Goal: Find contact information: Find contact information

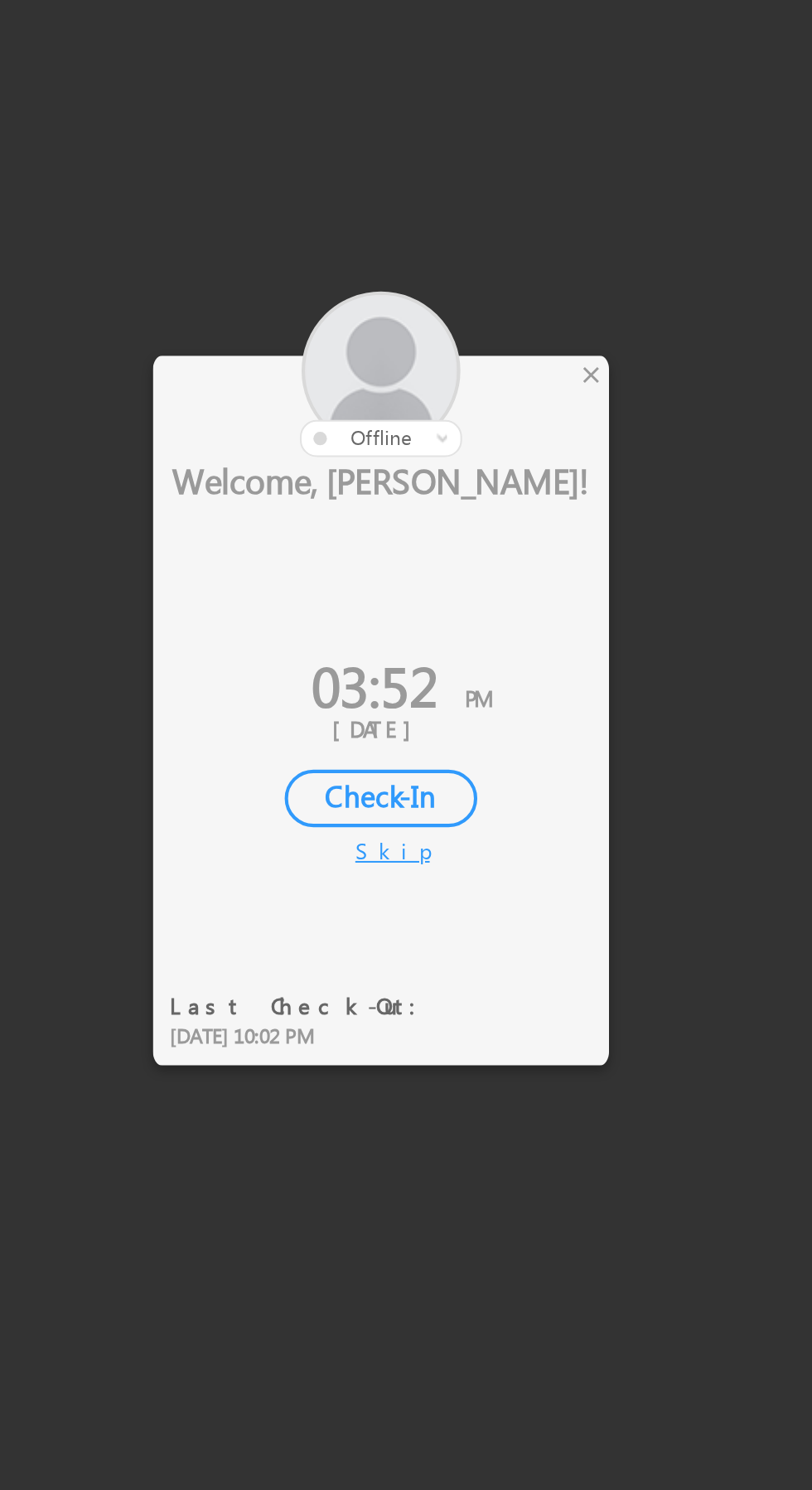
click at [476, 626] on div "×" at bounding box center [478, 621] width 17 height 18
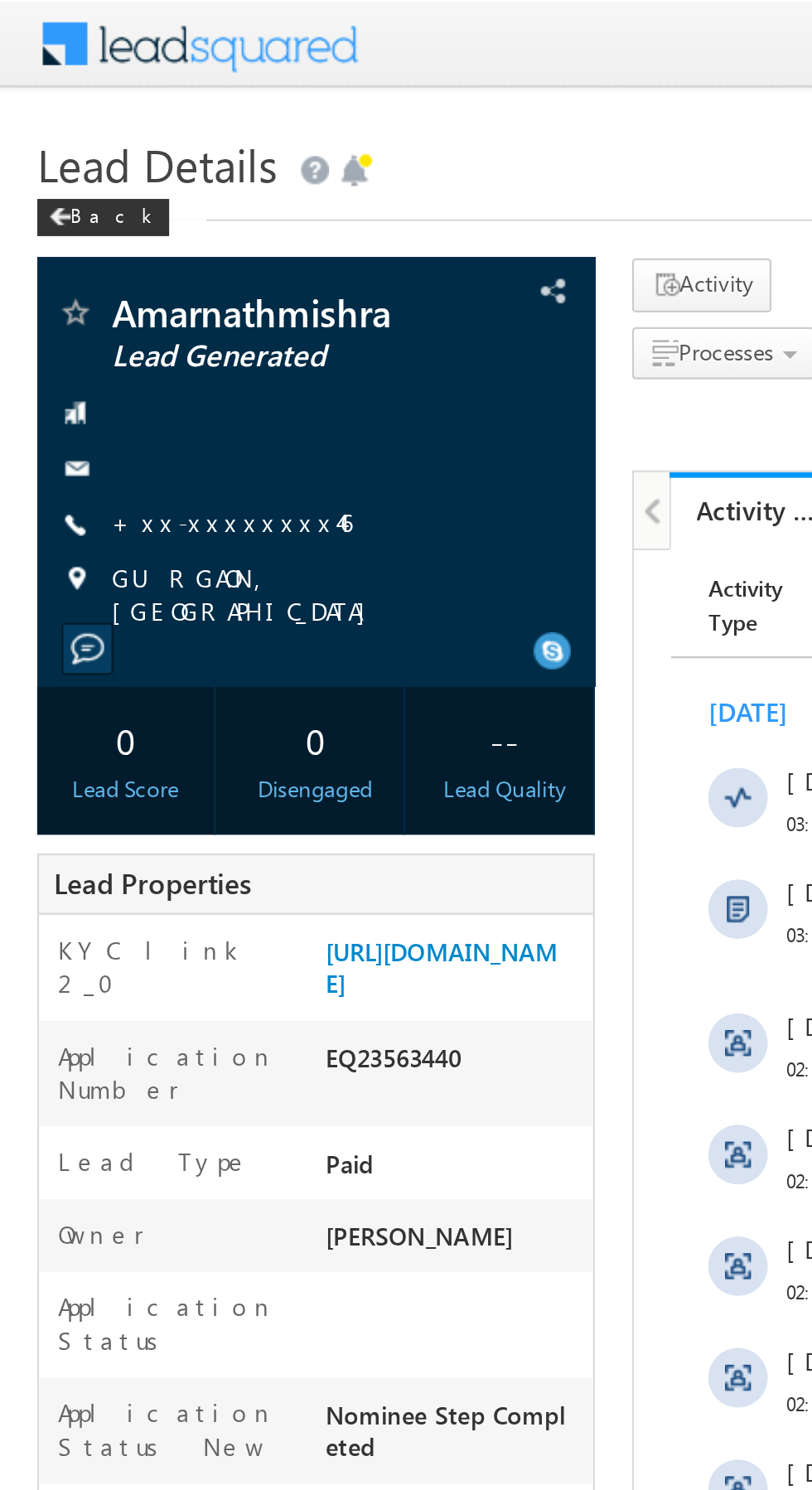
click at [98, 230] on link "+xx-xxxxxxxx46" at bounding box center [103, 232] width 107 height 14
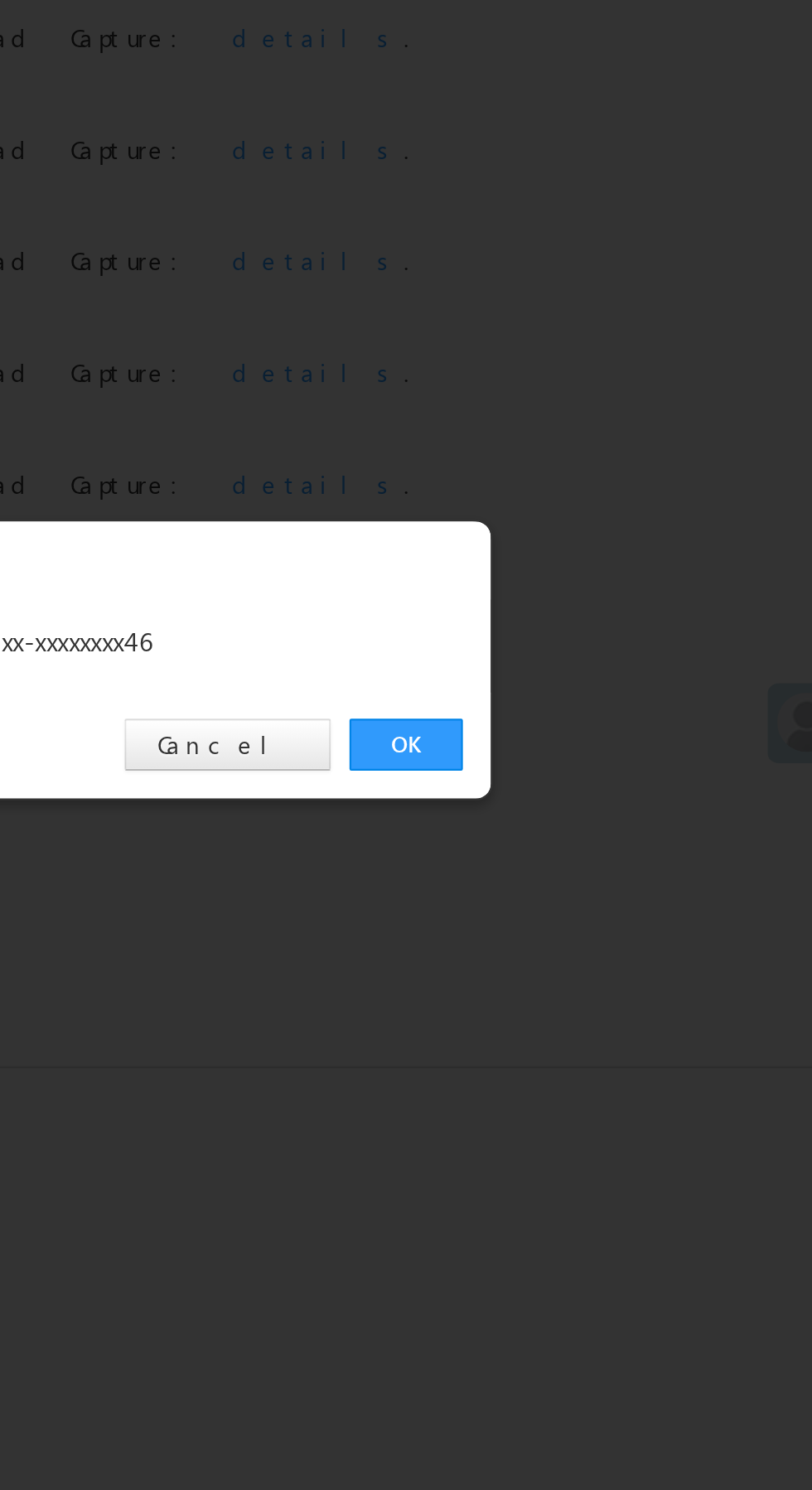
click at [611, 762] on link "OK" at bounding box center [609, 772] width 51 height 23
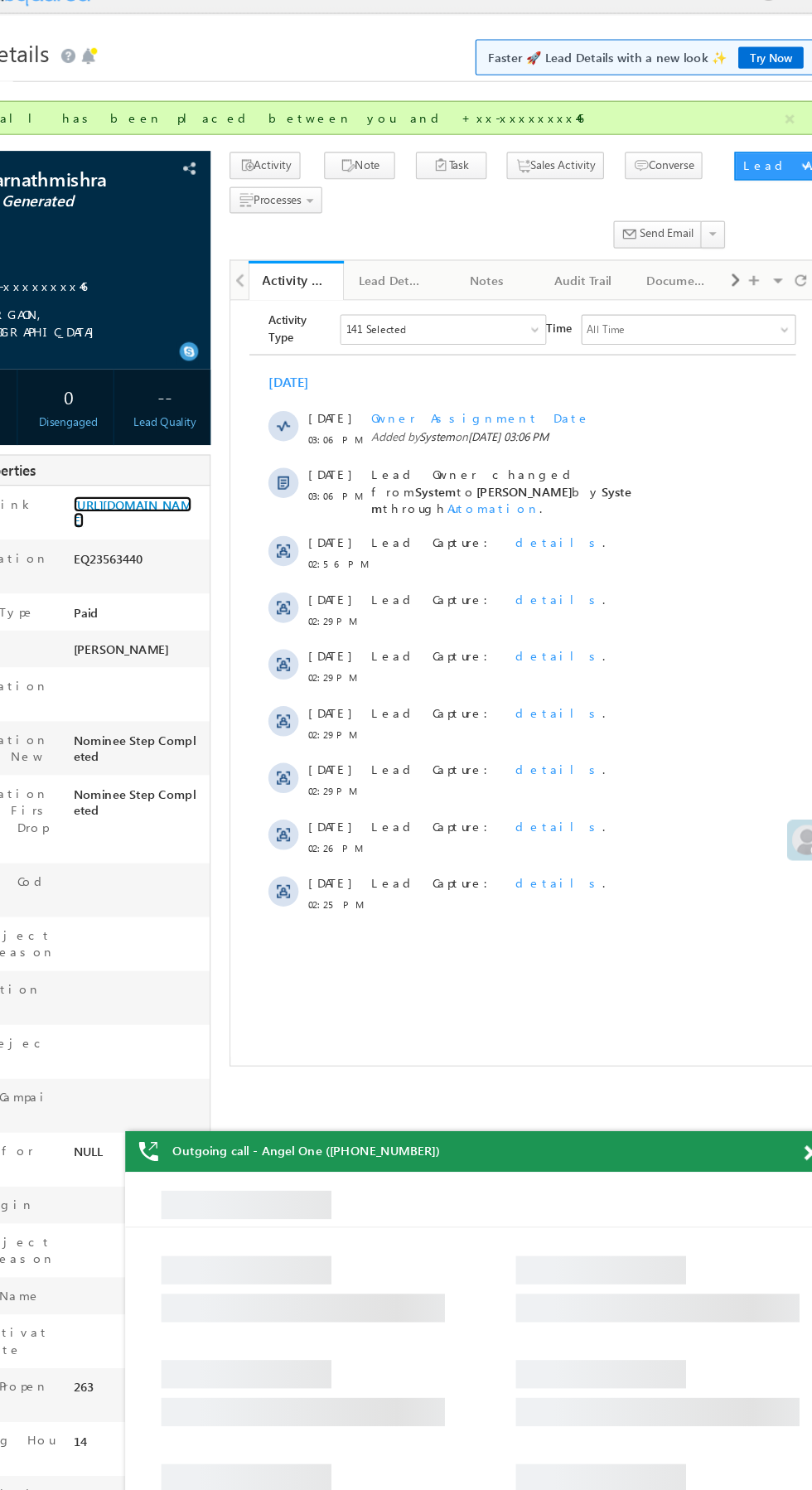
click at [214, 478] on link "https://angelbroking1-pk3em7sa.customui-test.leadsquared.com?leadId=4004169b-55…" at bounding box center [196, 476] width 104 height 28
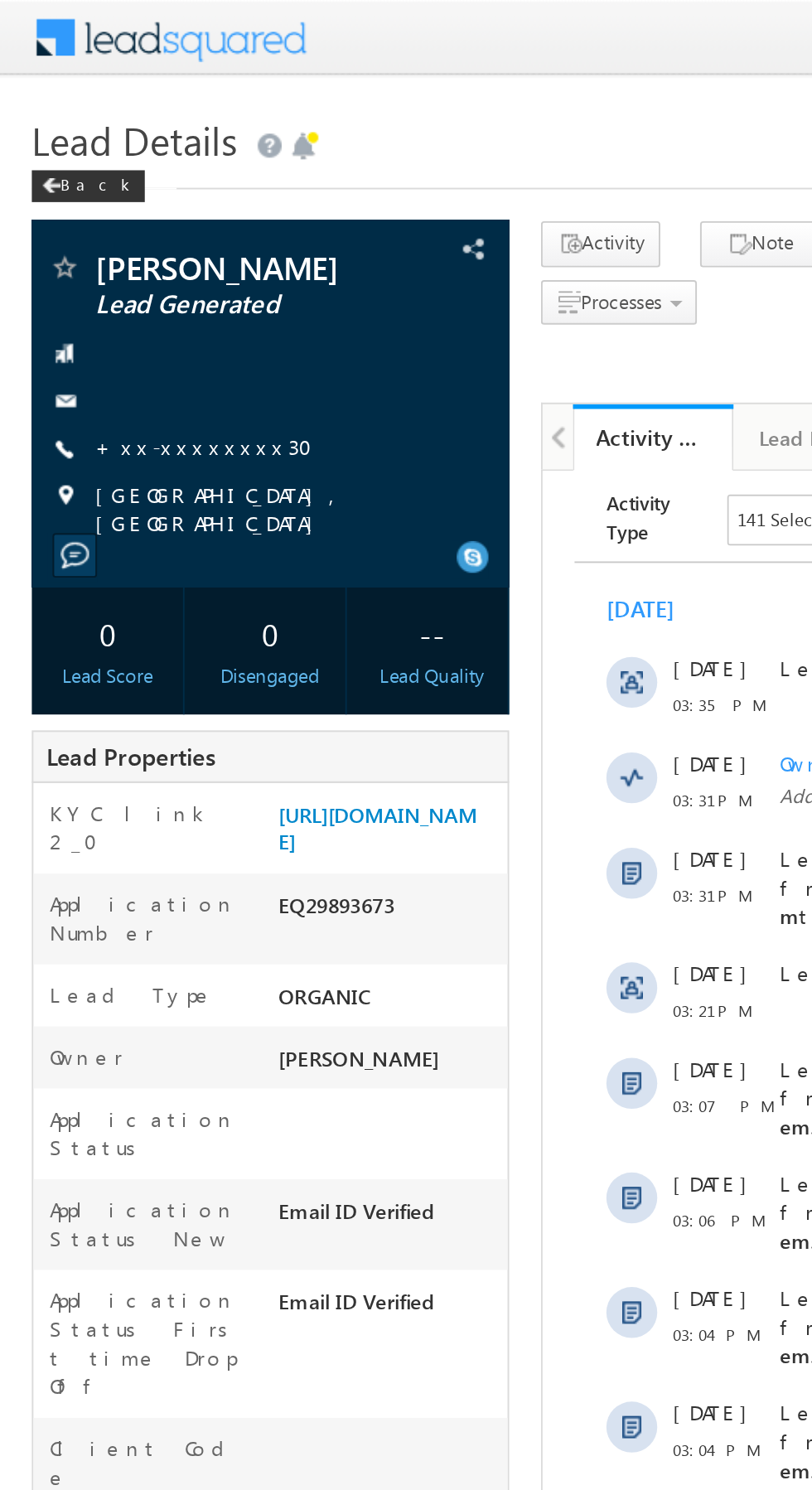
click at [96, 231] on link "+xx-xxxxxxxx30" at bounding box center [111, 232] width 123 height 14
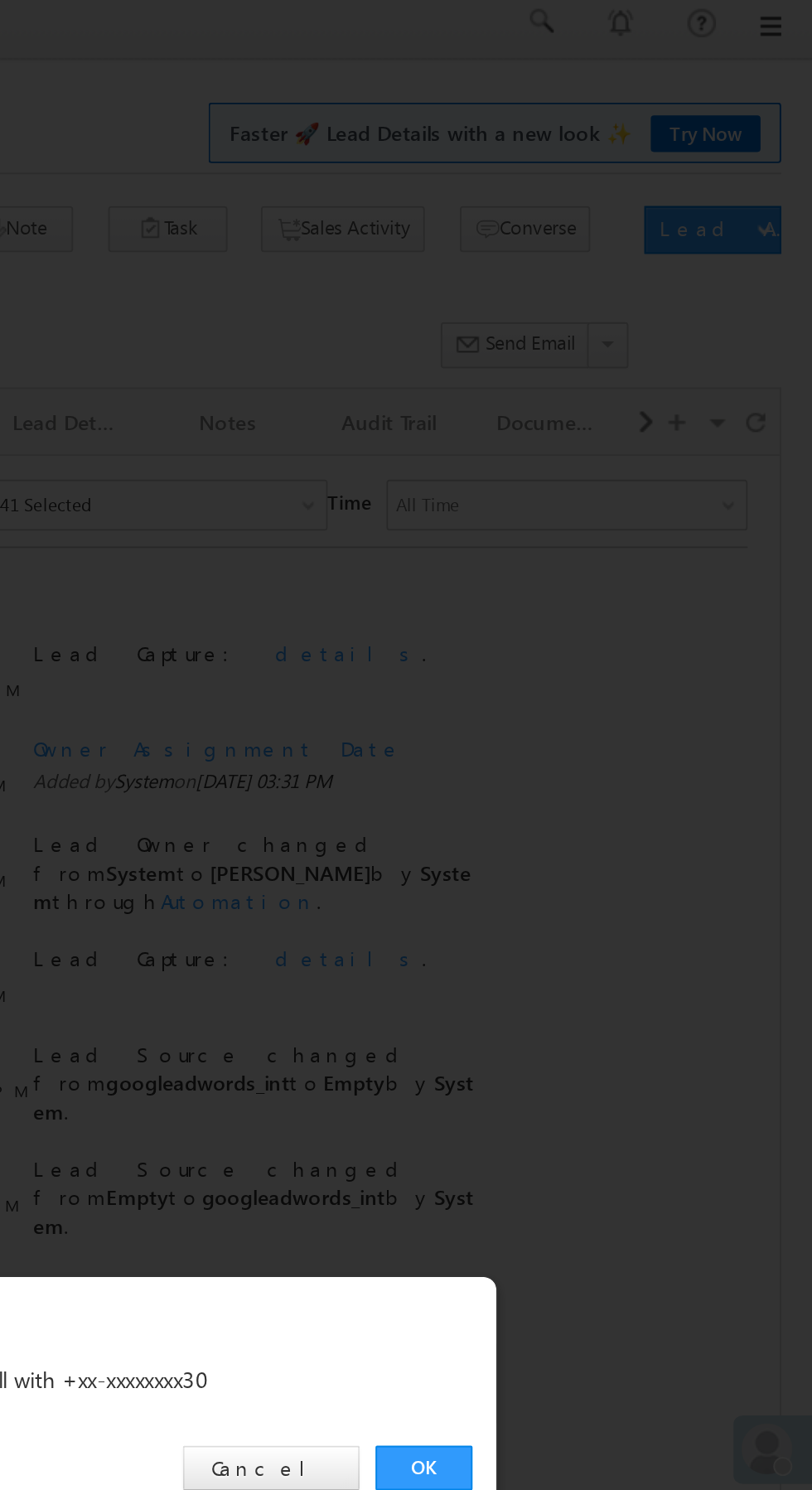
click at [604, 768] on link "OK" at bounding box center [609, 772] width 51 height 23
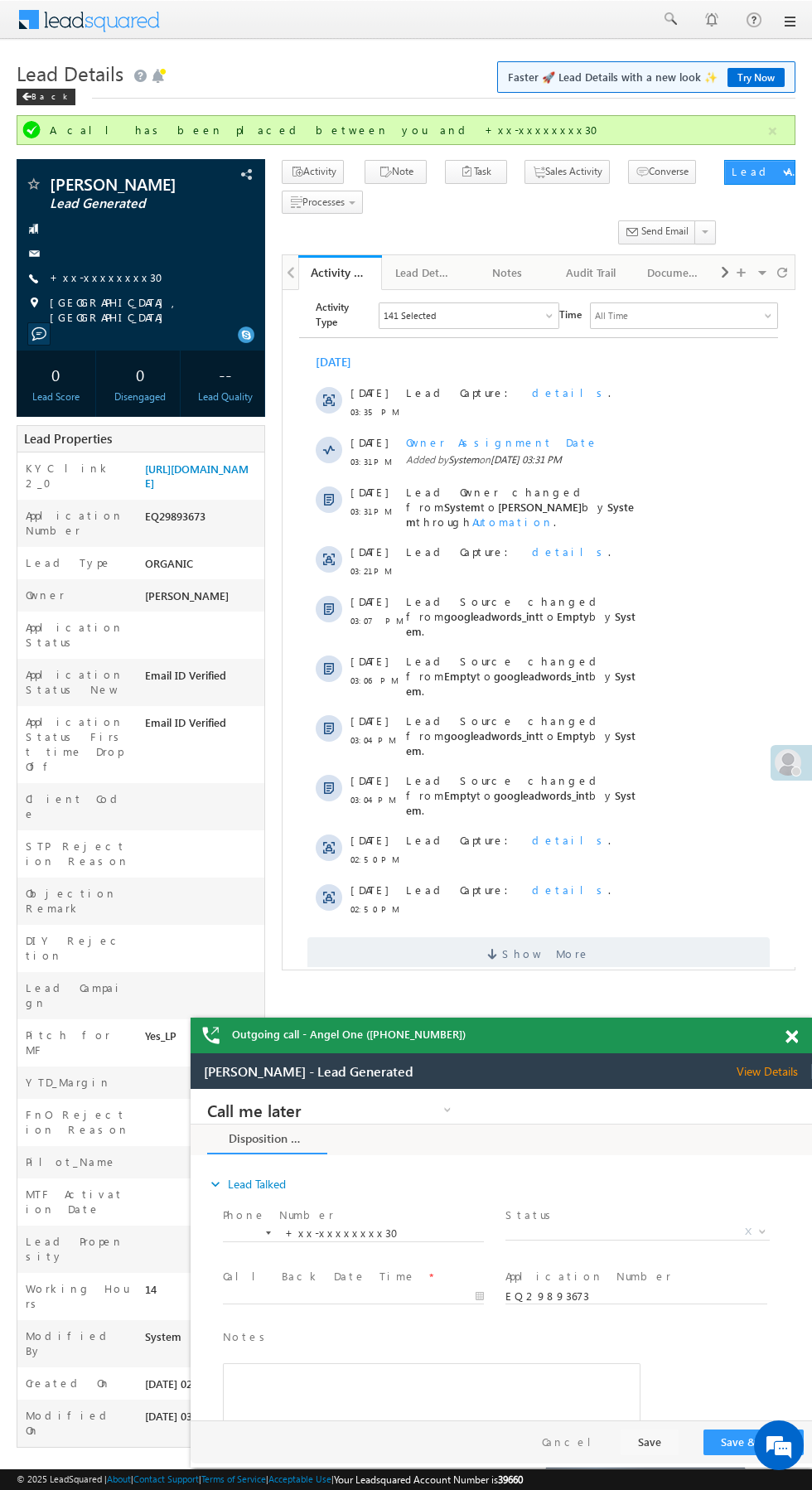
click at [35, 839] on label "STP Rejection Reason" at bounding box center [77, 854] width 104 height 30
